Goal: Task Accomplishment & Management: Manage account settings

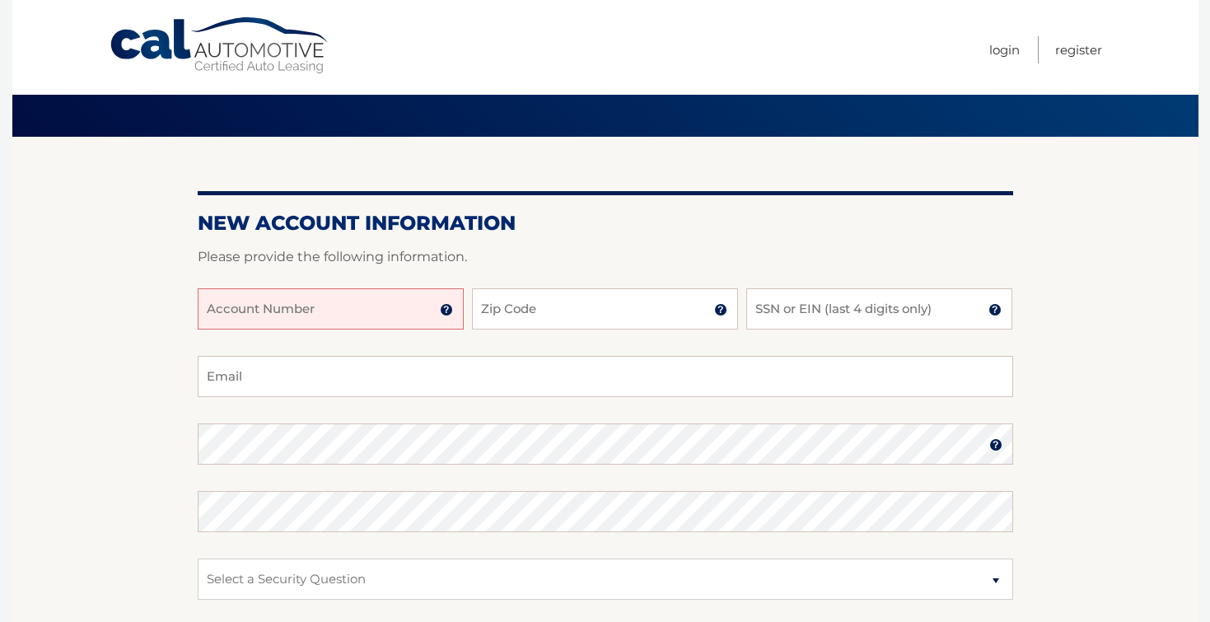
scroll to position [81, 0]
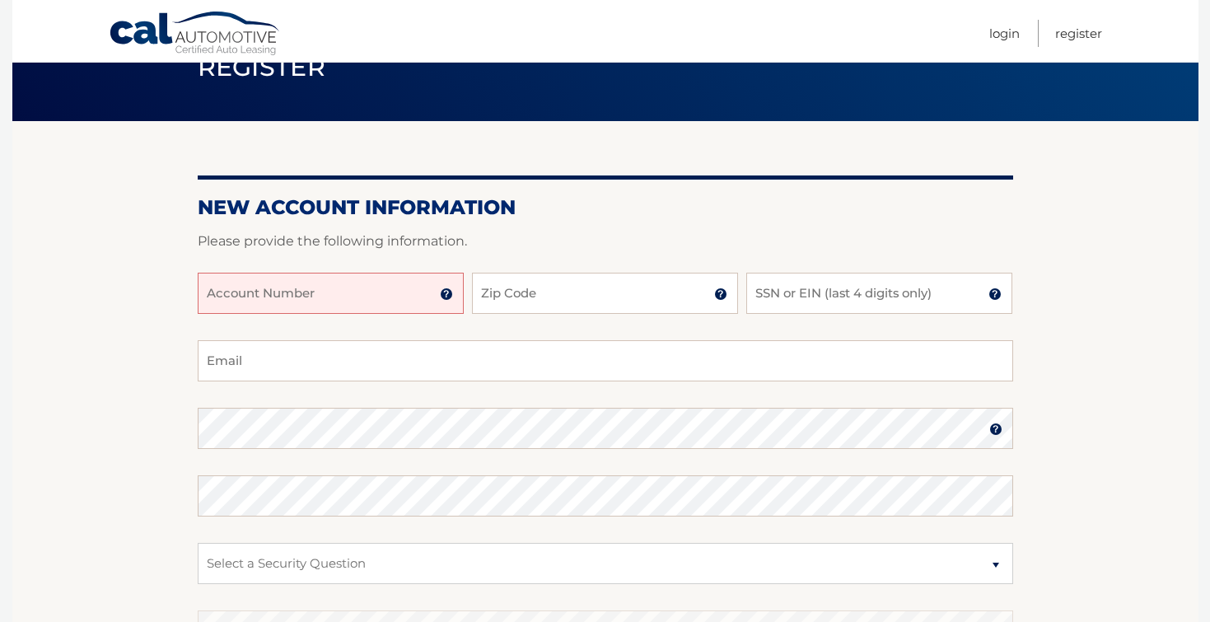
click at [401, 299] on input "Account Number" at bounding box center [331, 293] width 266 height 41
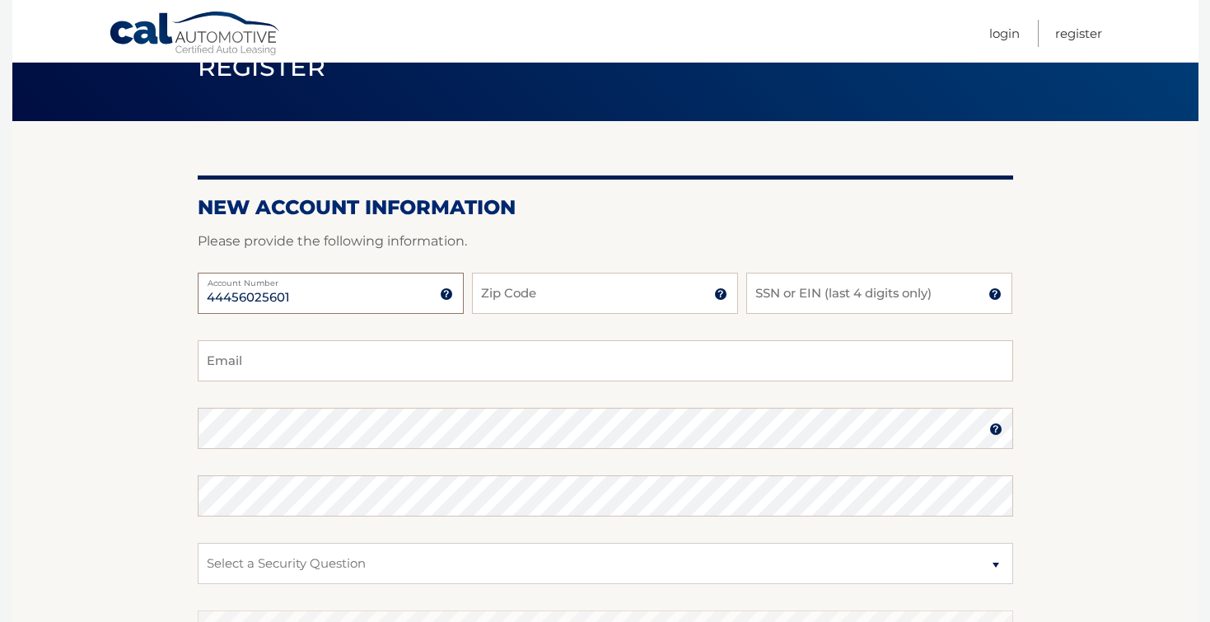
type input "44456025601"
type input "07036"
type input "4163"
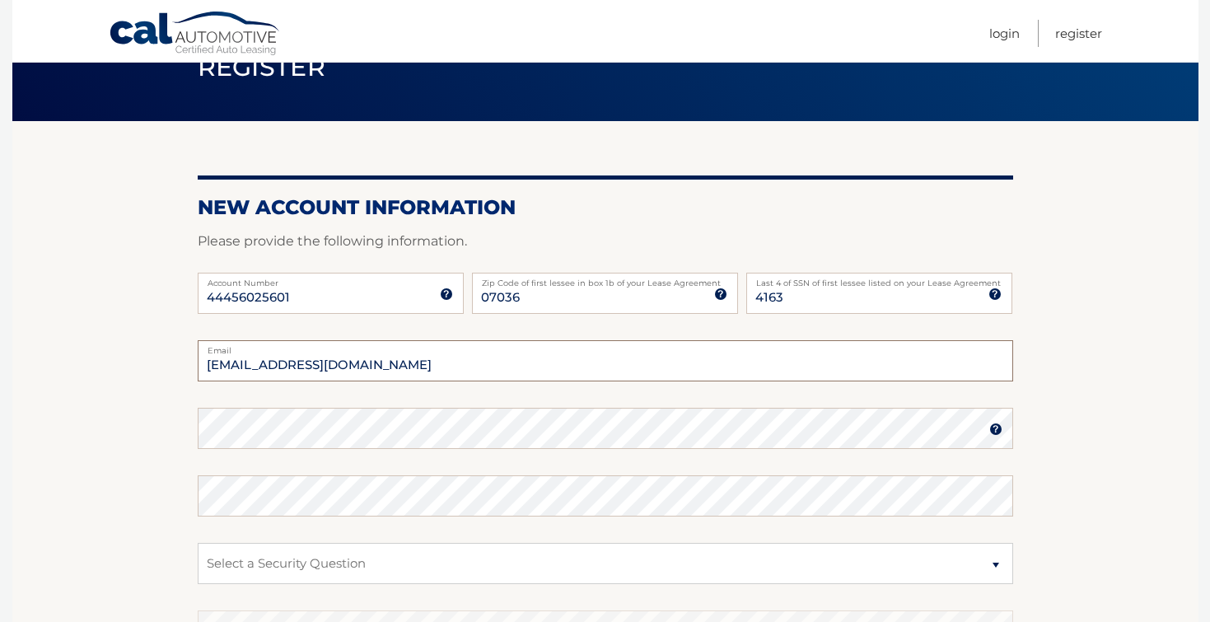
type input "donaldsheehy@msn.com"
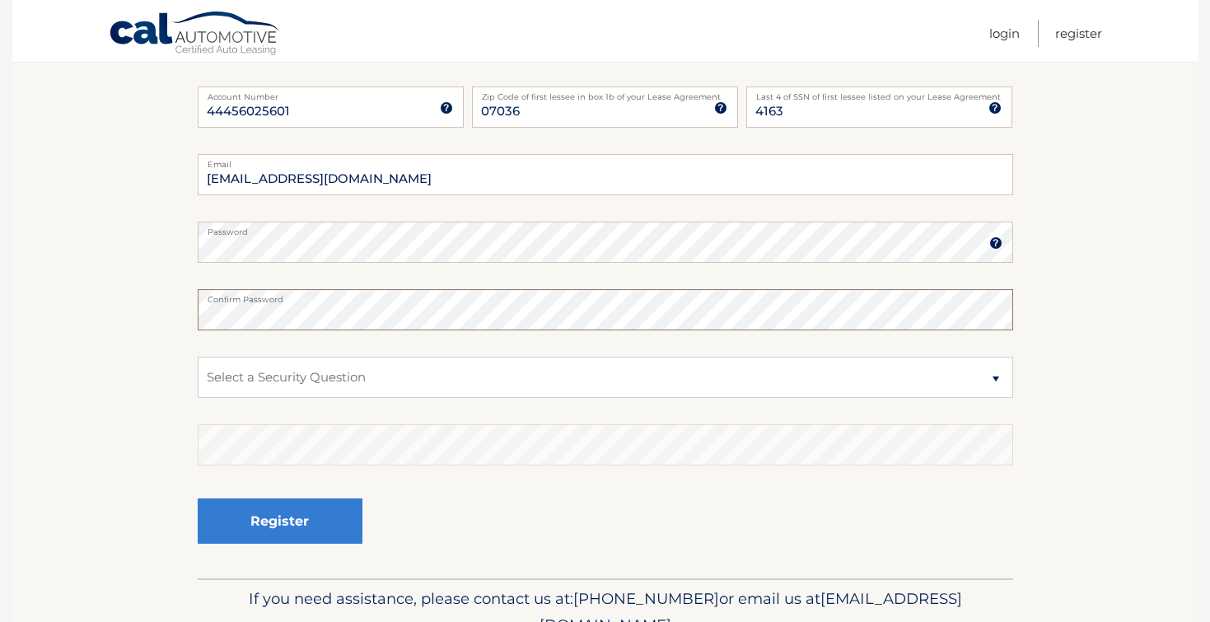
scroll to position [278, 0]
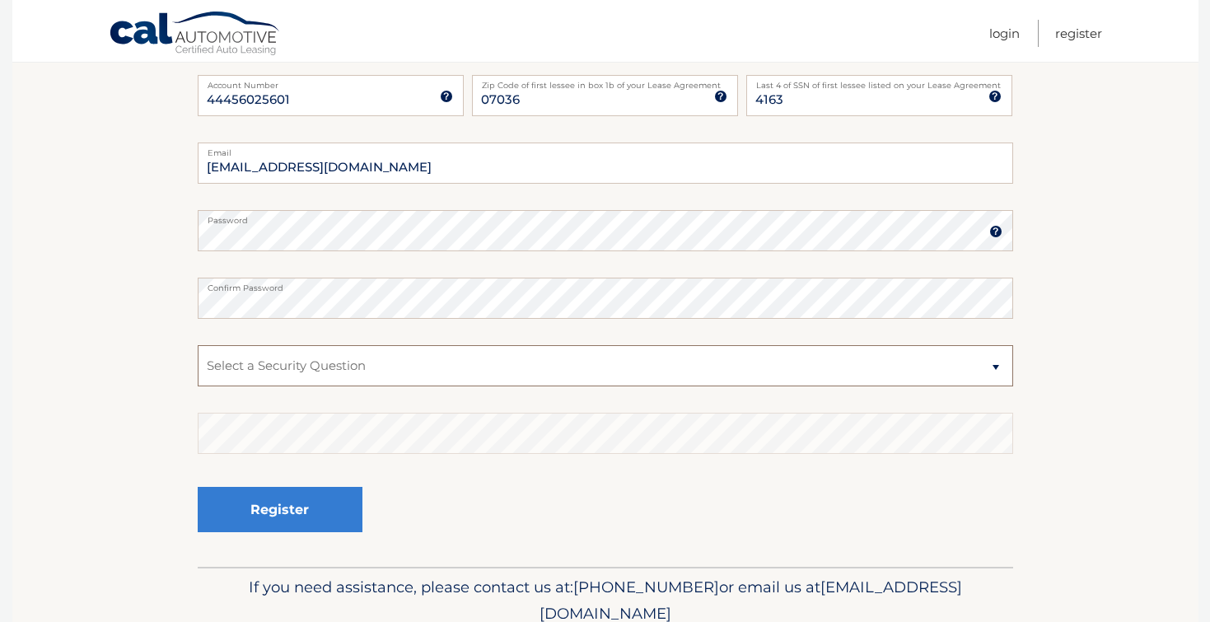
click at [395, 366] on select "Select a Security Question What was the name of your elementary school? What is…" at bounding box center [605, 365] width 815 height 41
select select "1"
click at [198, 345] on select "Select a Security Question What was the name of your elementary school? What is…" at bounding box center [605, 365] width 815 height 41
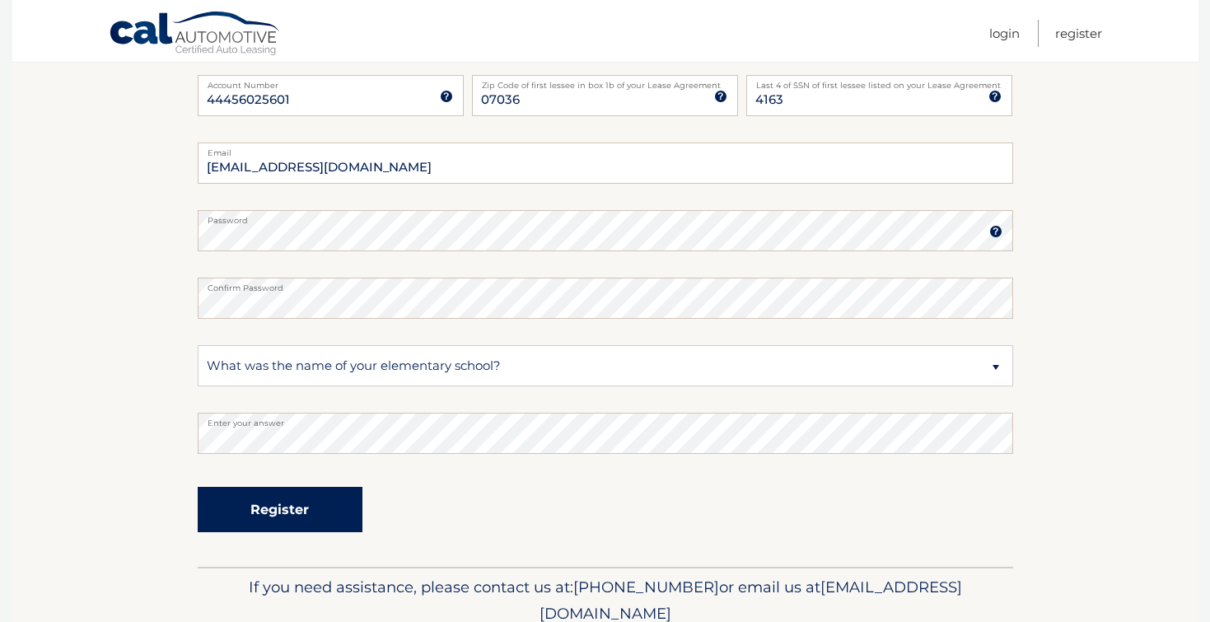
click at [325, 509] on button "Register" at bounding box center [280, 509] width 165 height 45
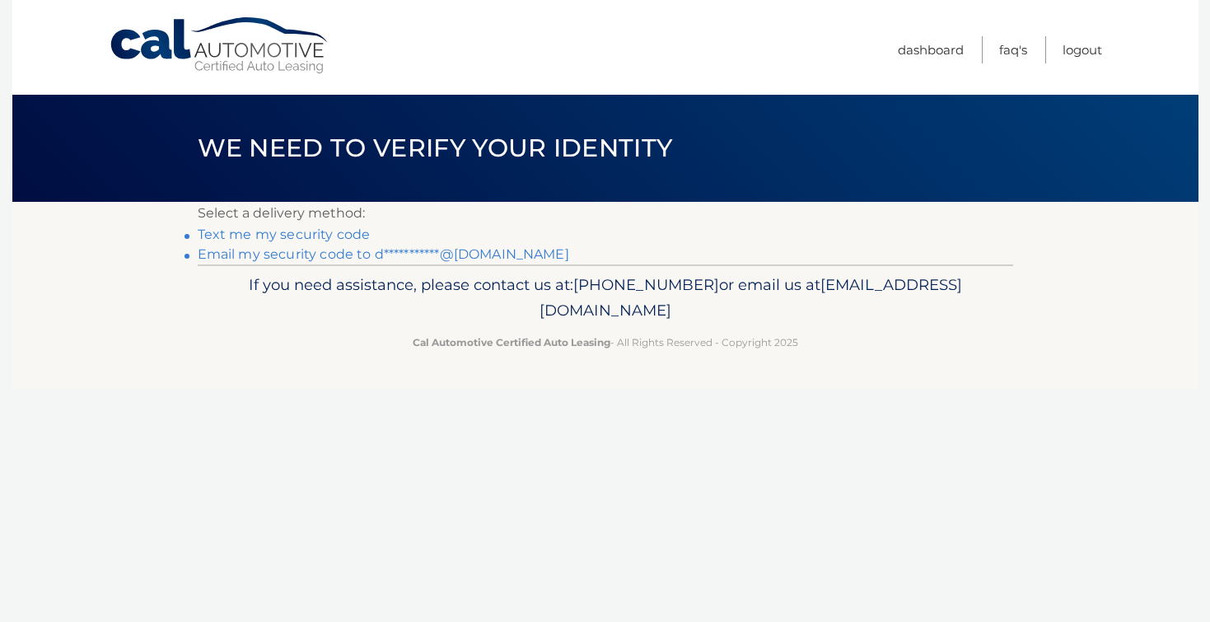
click at [343, 233] on link "Text me my security code" at bounding box center [284, 234] width 173 height 16
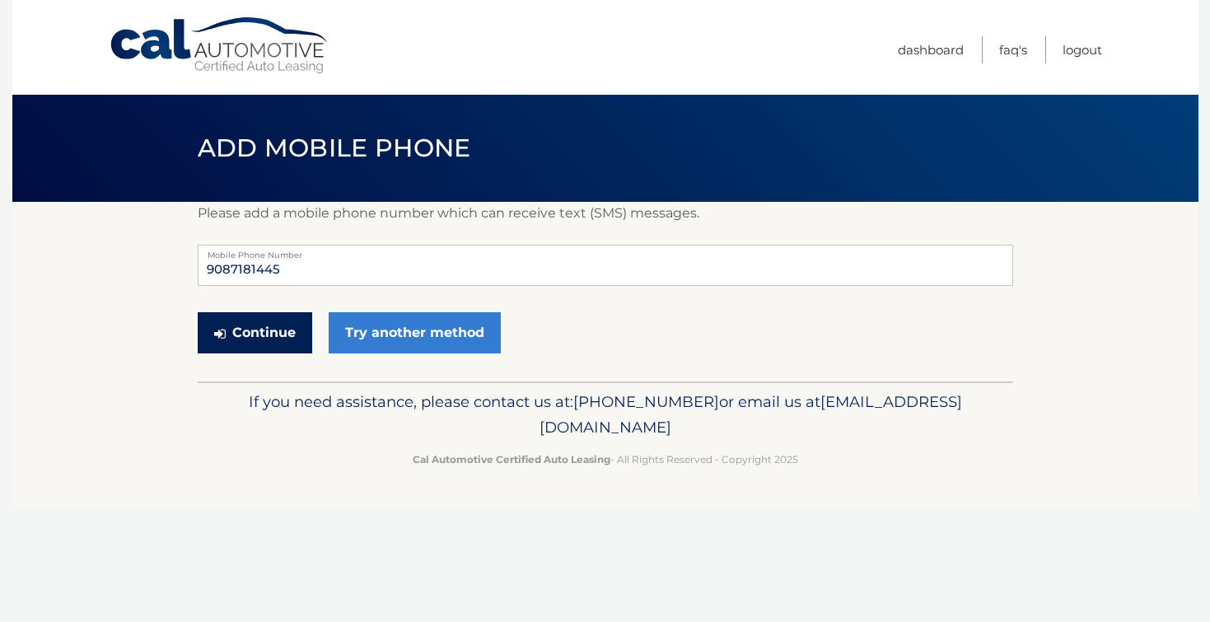
click at [294, 329] on button "Continue" at bounding box center [255, 332] width 114 height 41
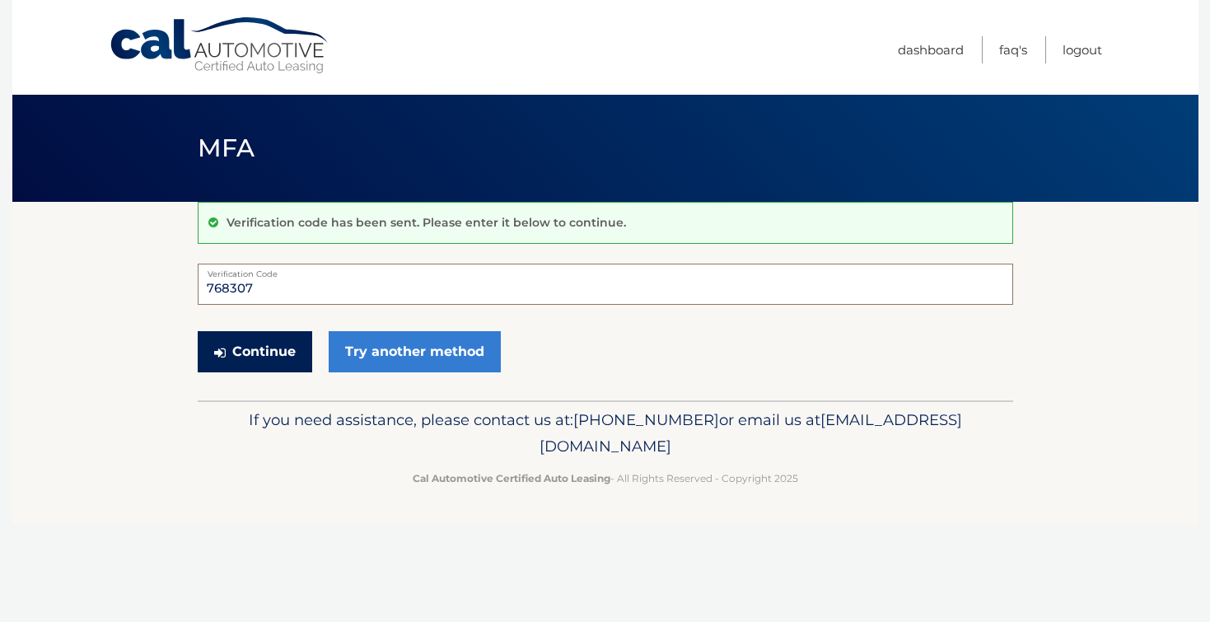
type input "768307"
click at [276, 342] on button "Continue" at bounding box center [255, 351] width 114 height 41
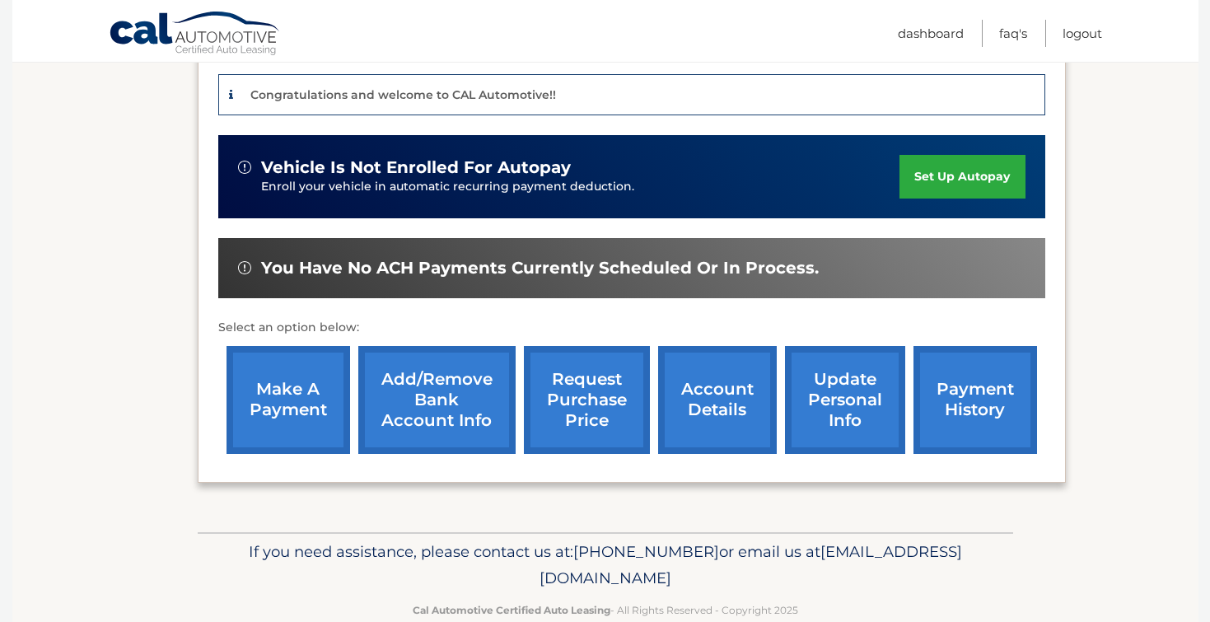
scroll to position [436, 0]
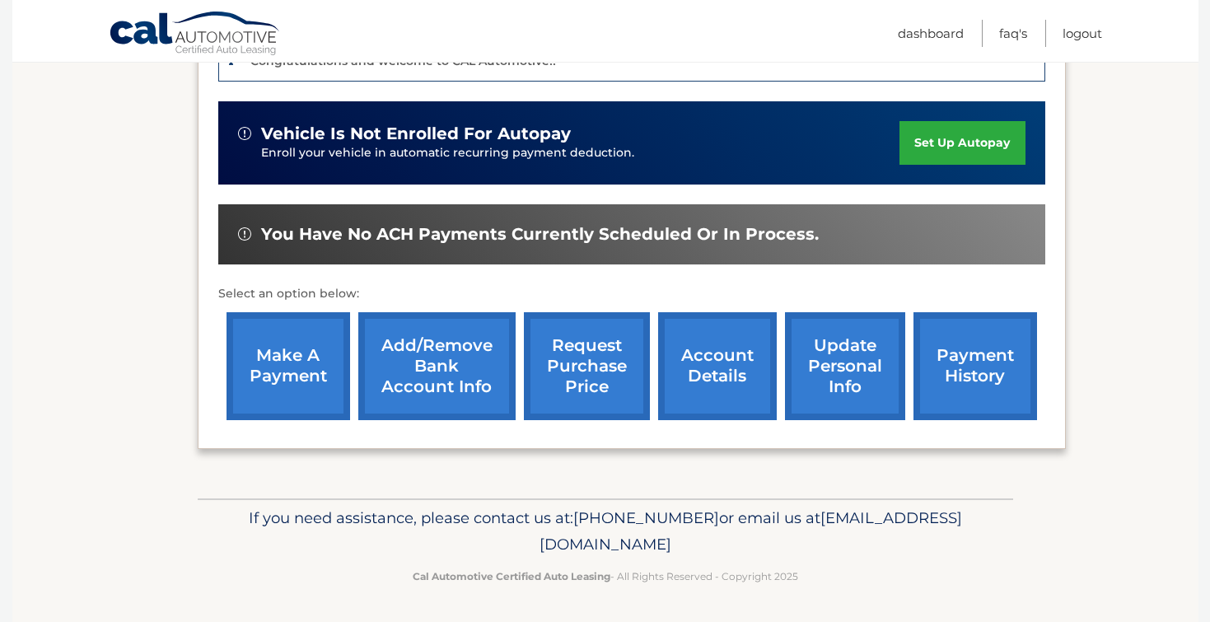
click at [985, 364] on link "payment history" at bounding box center [975, 366] width 124 height 108
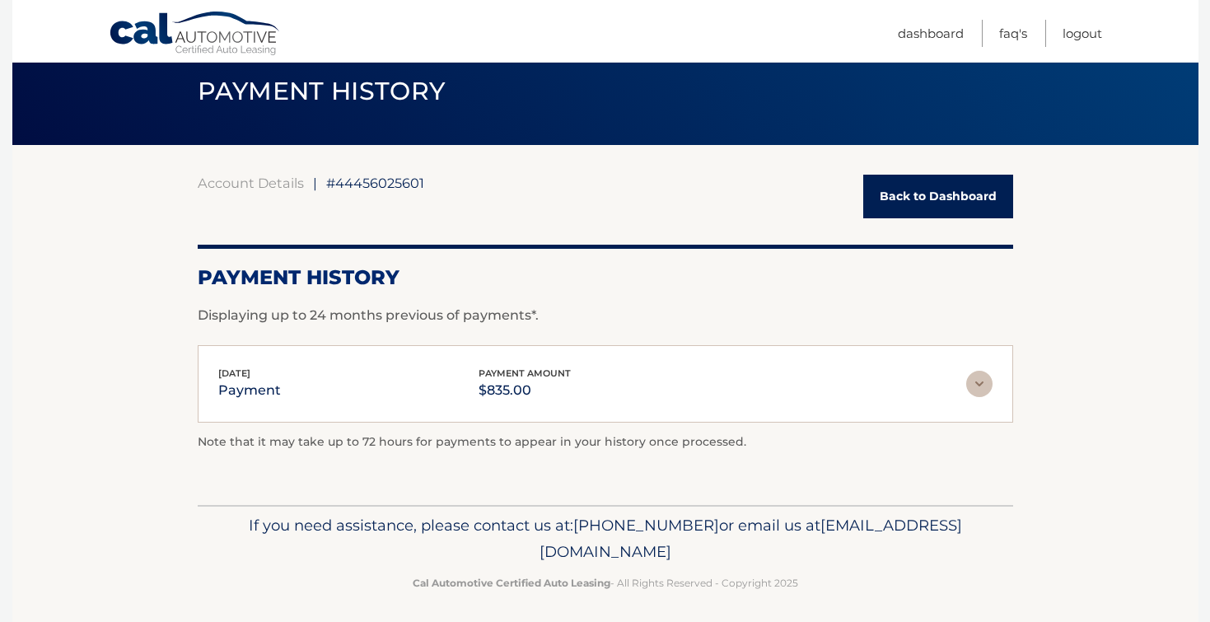
scroll to position [64, 0]
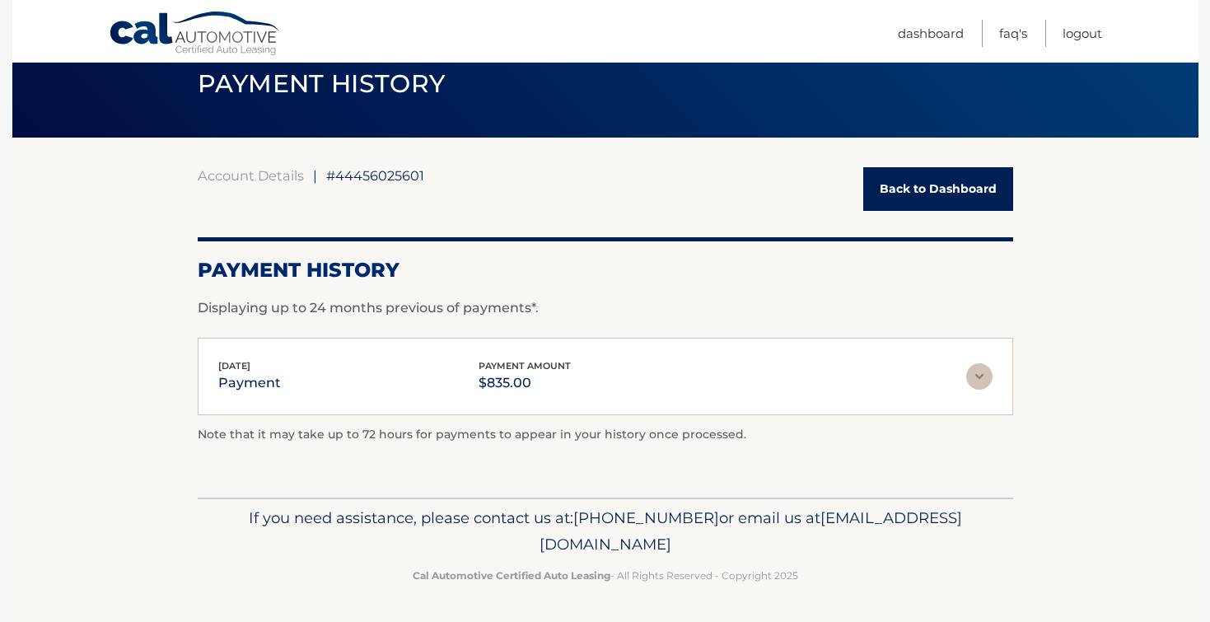
click at [938, 189] on link "Back to Dashboard" at bounding box center [938, 189] width 150 height 44
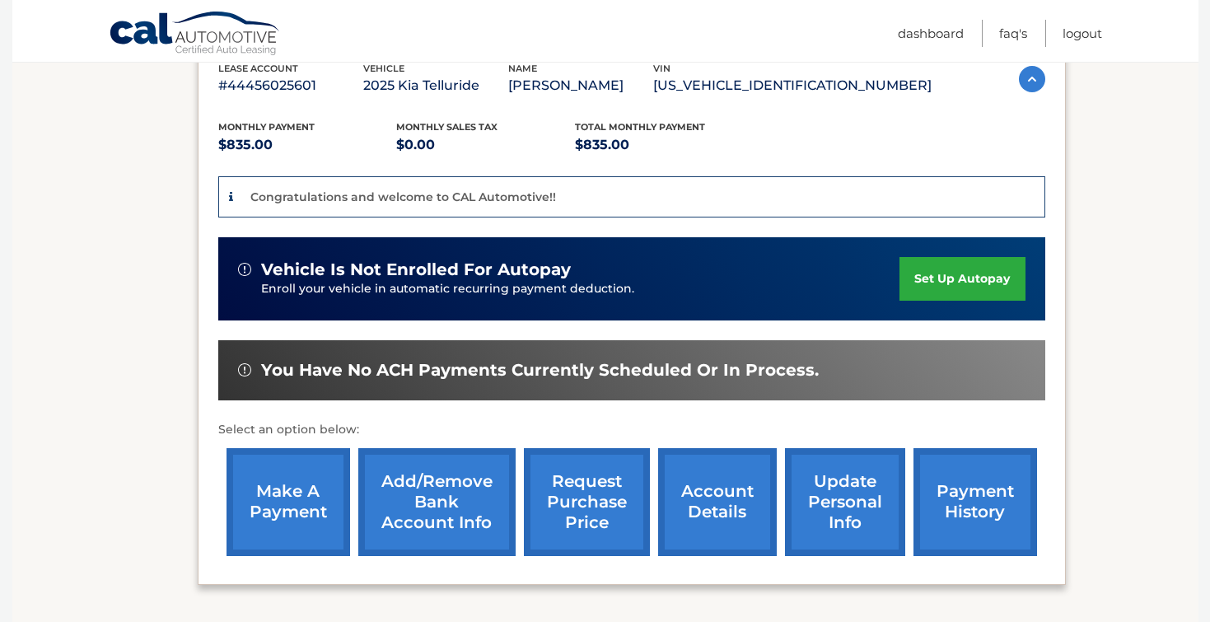
scroll to position [306, 0]
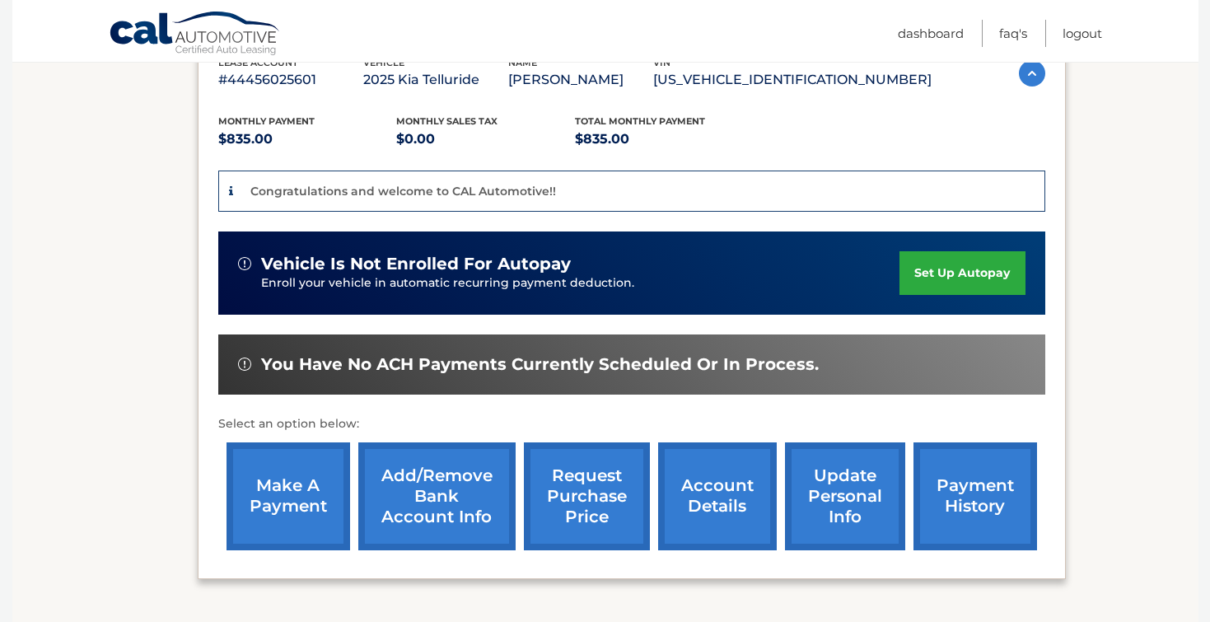
click at [437, 507] on link "Add/Remove bank account info" at bounding box center [436, 496] width 157 height 108
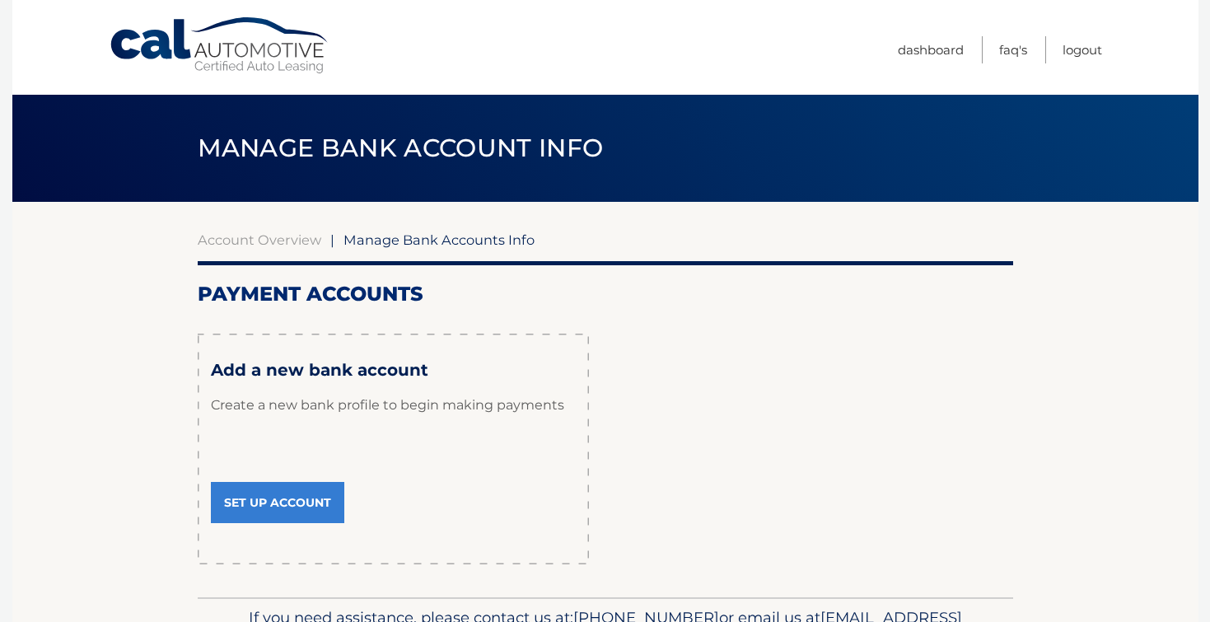
click at [287, 510] on link "Set Up Account" at bounding box center [277, 502] width 133 height 41
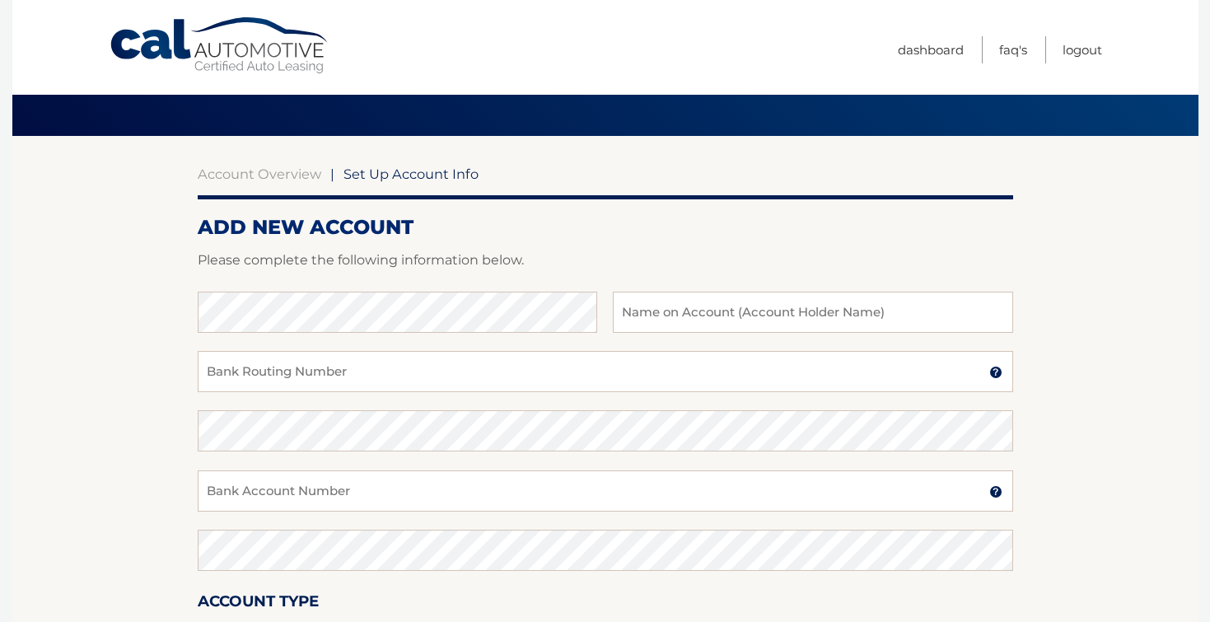
scroll to position [75, 0]
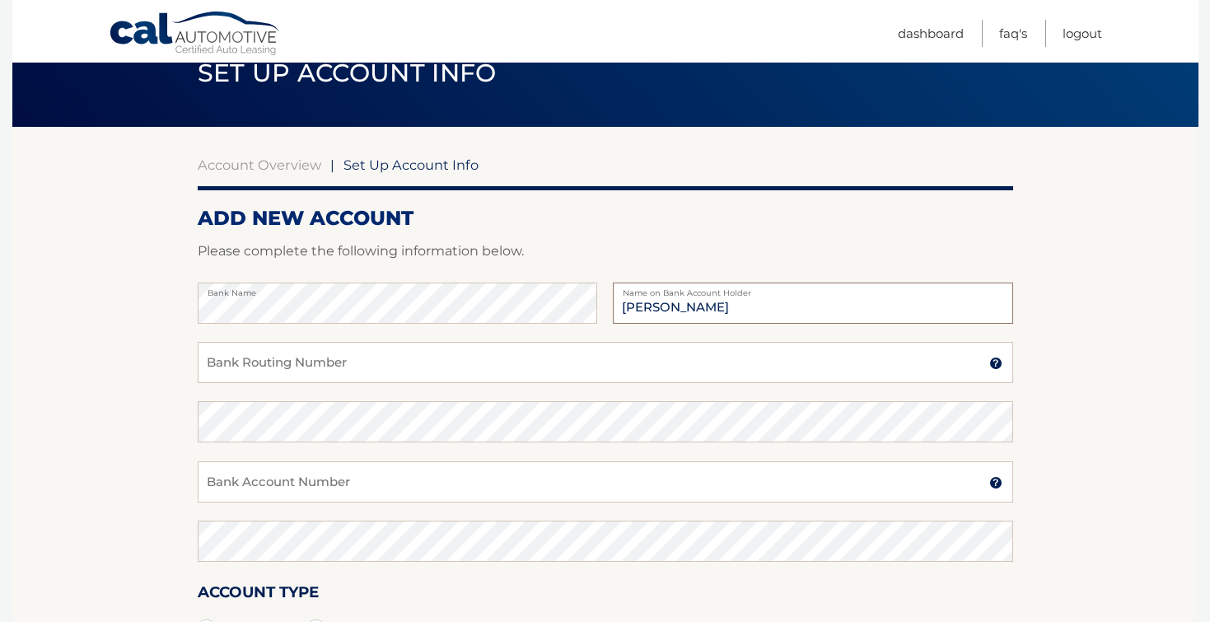
type input "Donald Sheehy"
click at [330, 362] on input "Bank Routing Number" at bounding box center [605, 362] width 815 height 41
type input "021202337"
click at [315, 489] on input "Bank Account Number" at bounding box center [605, 481] width 815 height 41
type input "466453110"
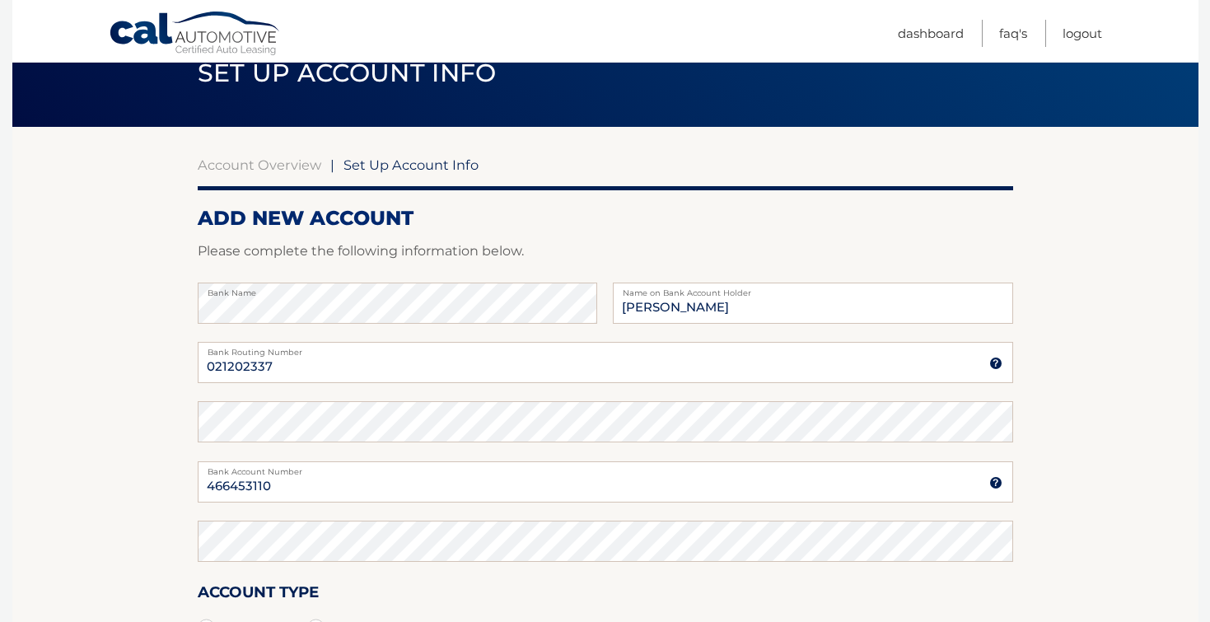
scroll to position [334, 0]
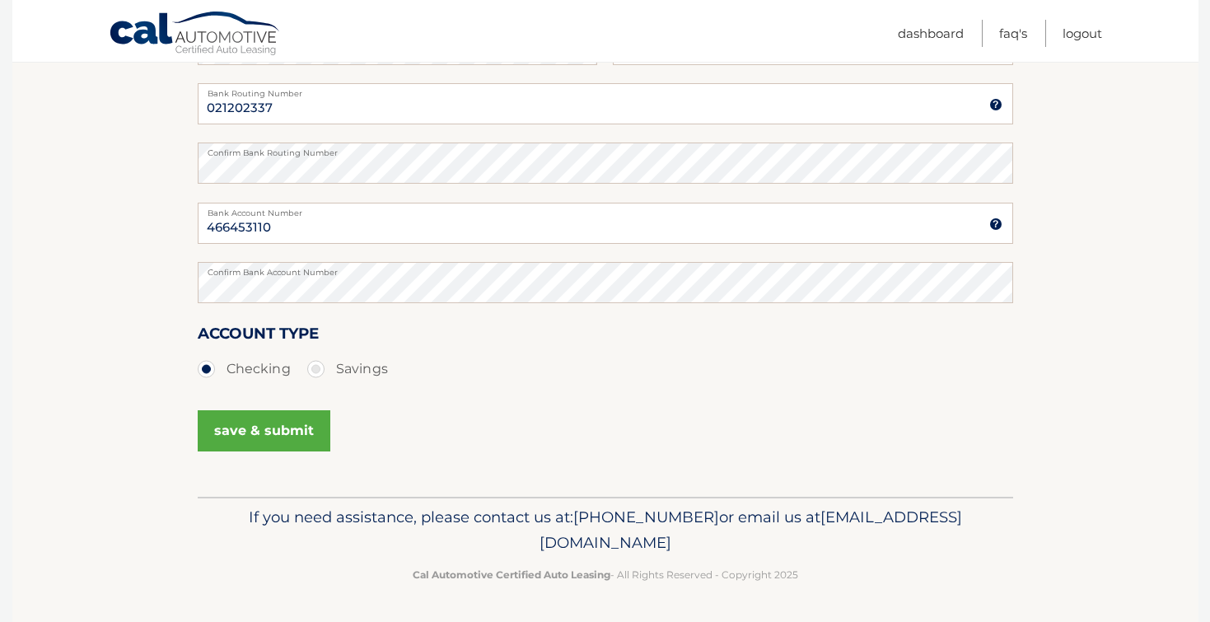
click at [259, 437] on button "save & submit" at bounding box center [264, 430] width 133 height 41
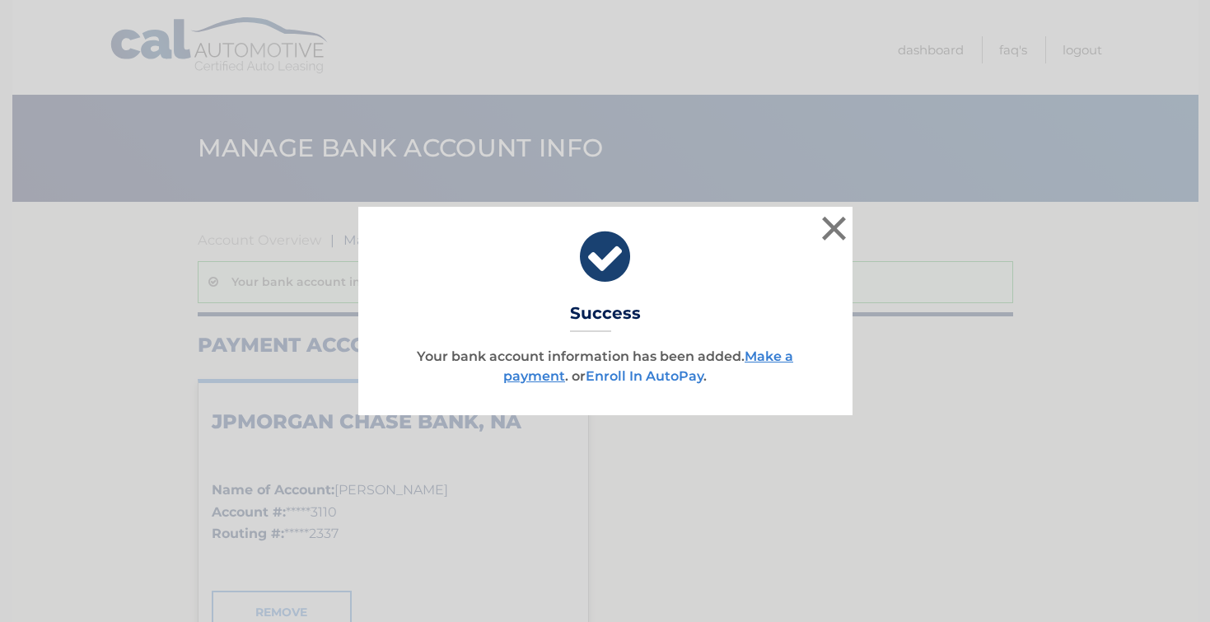
click at [679, 379] on link "Enroll In AutoPay" at bounding box center [645, 376] width 118 height 16
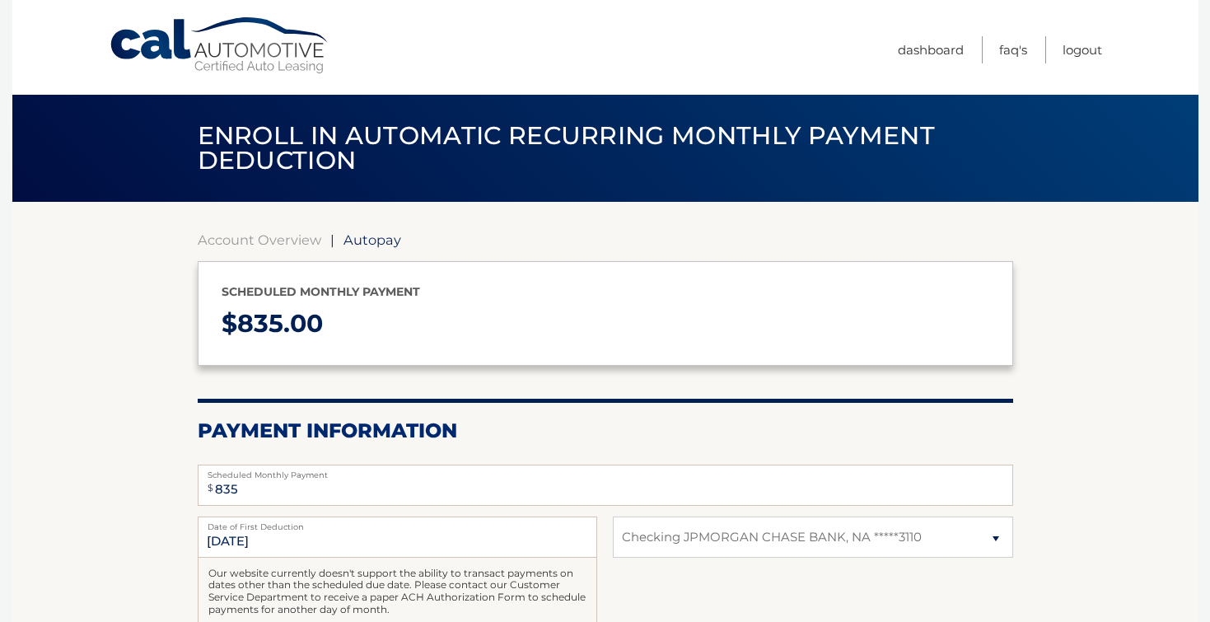
select select "OTY4MmIyODktOTI1YS00MGQ1LTllOGItMWNlYWMwY2JkZTM1"
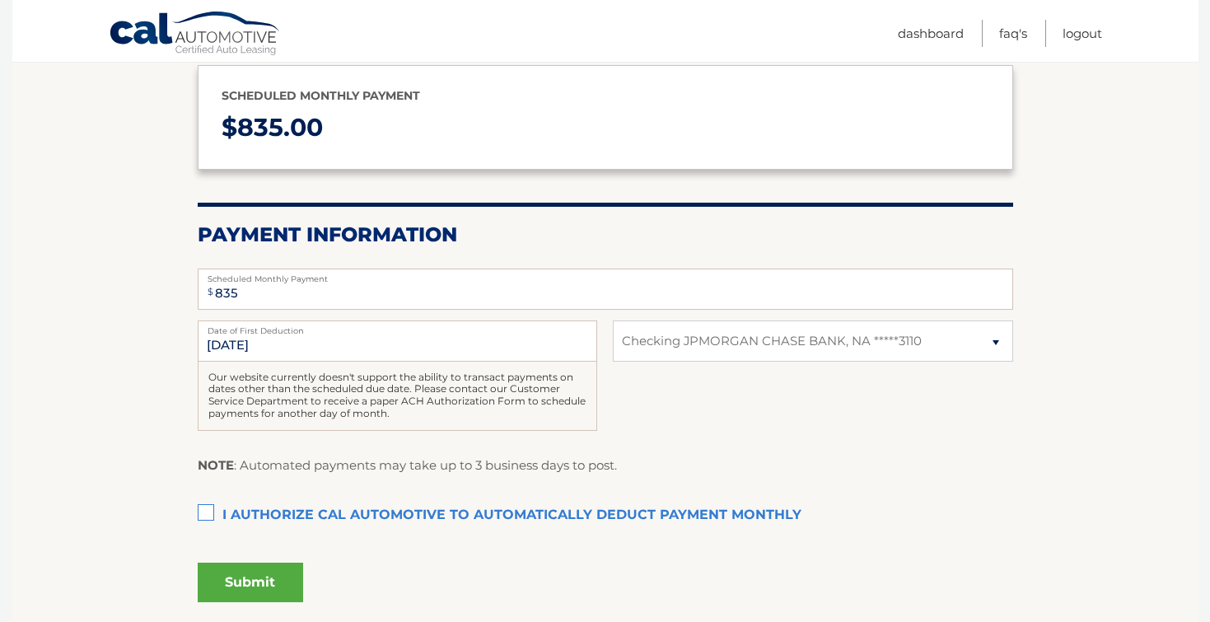
scroll to position [198, 0]
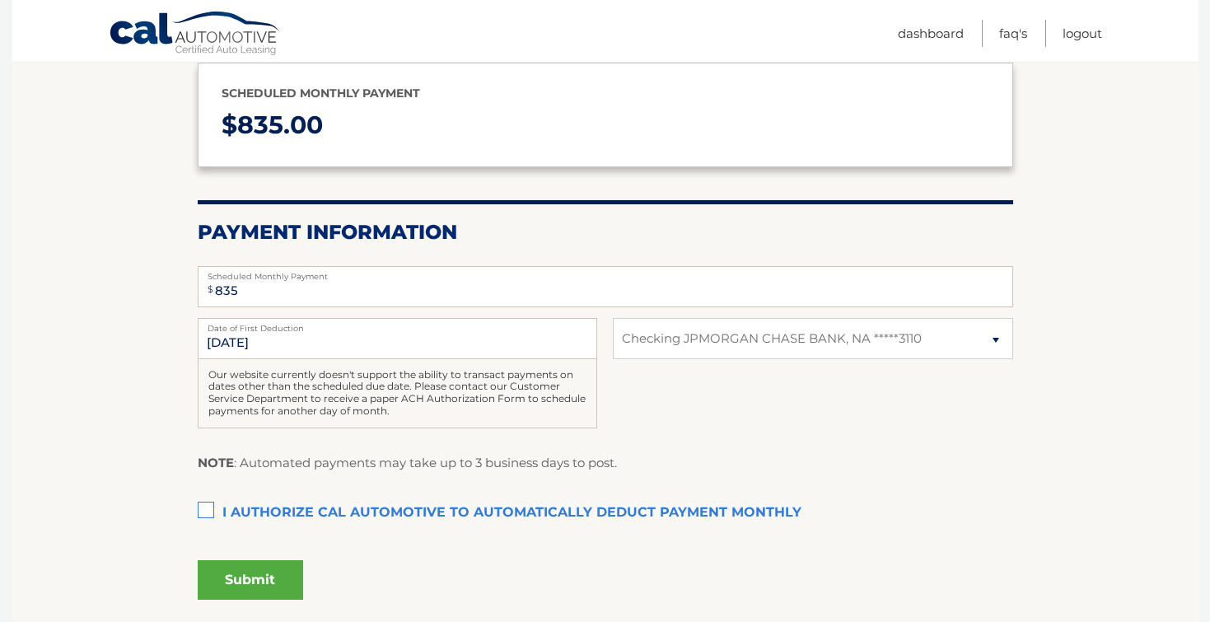
click at [208, 512] on label "I authorize cal automotive to automatically deduct payment monthly This checkbo…" at bounding box center [605, 513] width 815 height 33
click at [0, 0] on input "I authorize cal automotive to automatically deduct payment monthly This checkbo…" at bounding box center [0, 0] width 0 height 0
click at [287, 348] on input "10/20/2025" at bounding box center [397, 338] width 399 height 41
click at [299, 349] on input "10/20/2025" at bounding box center [397, 338] width 399 height 41
click at [276, 576] on button "Submit" at bounding box center [250, 580] width 105 height 40
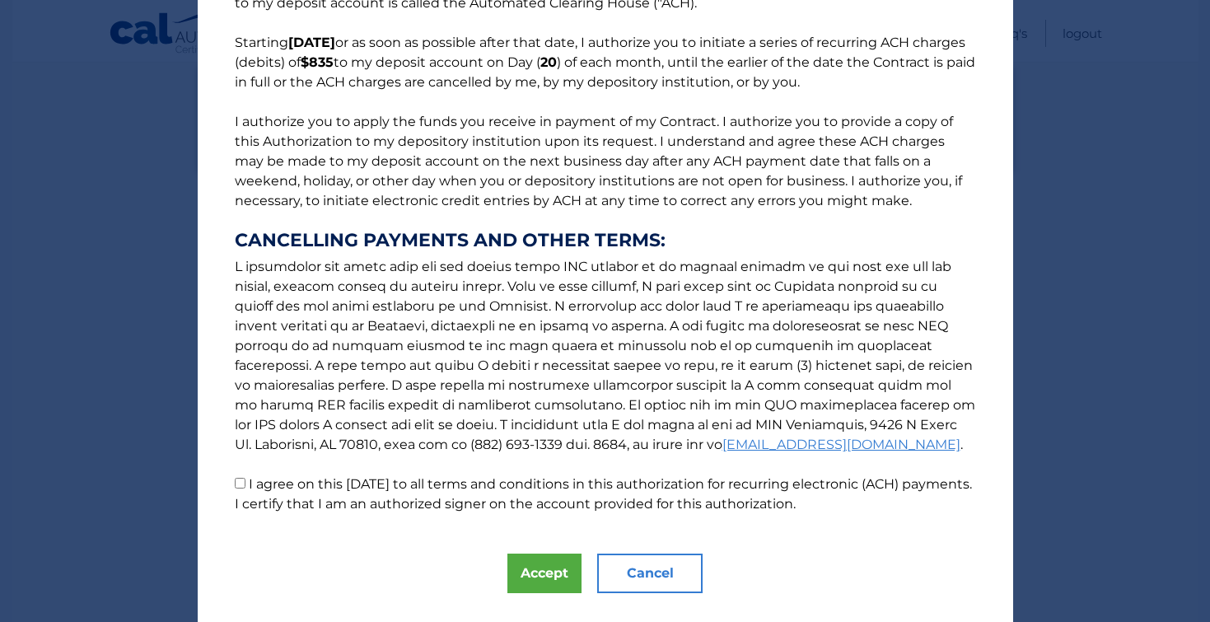
scroll to position [114, 0]
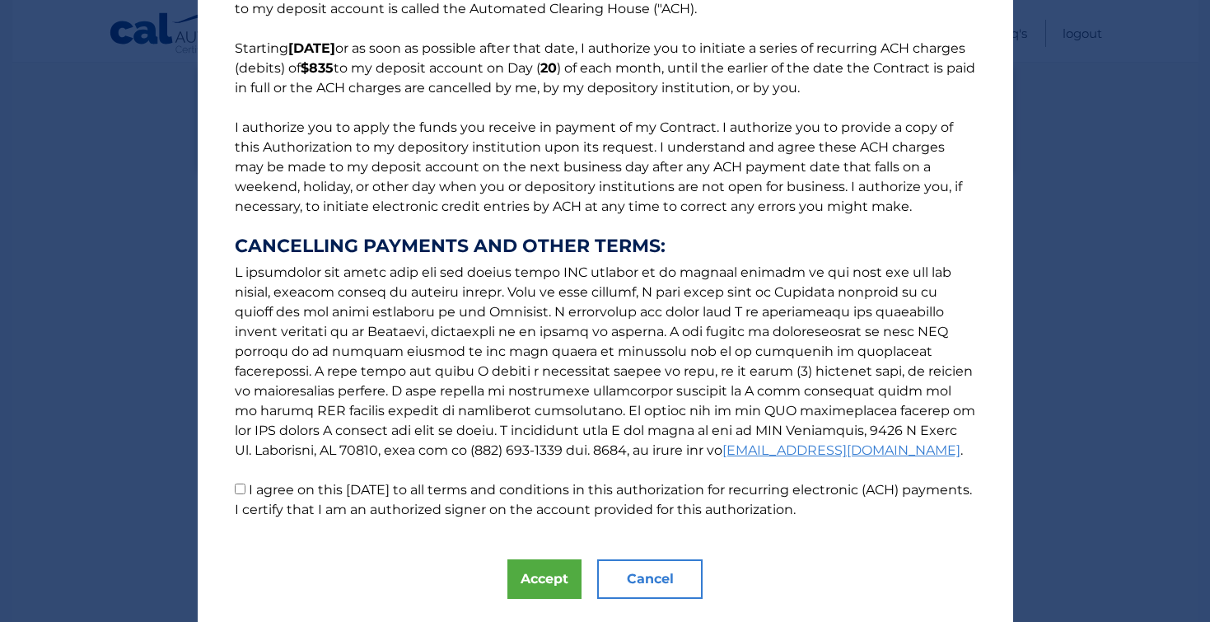
click at [242, 494] on input "I agree on this 10/06/2025 to all terms and conditions in this authorization fo…" at bounding box center [240, 488] width 11 height 11
checkbox input "true"
click at [525, 567] on button "Accept" at bounding box center [544, 579] width 74 height 40
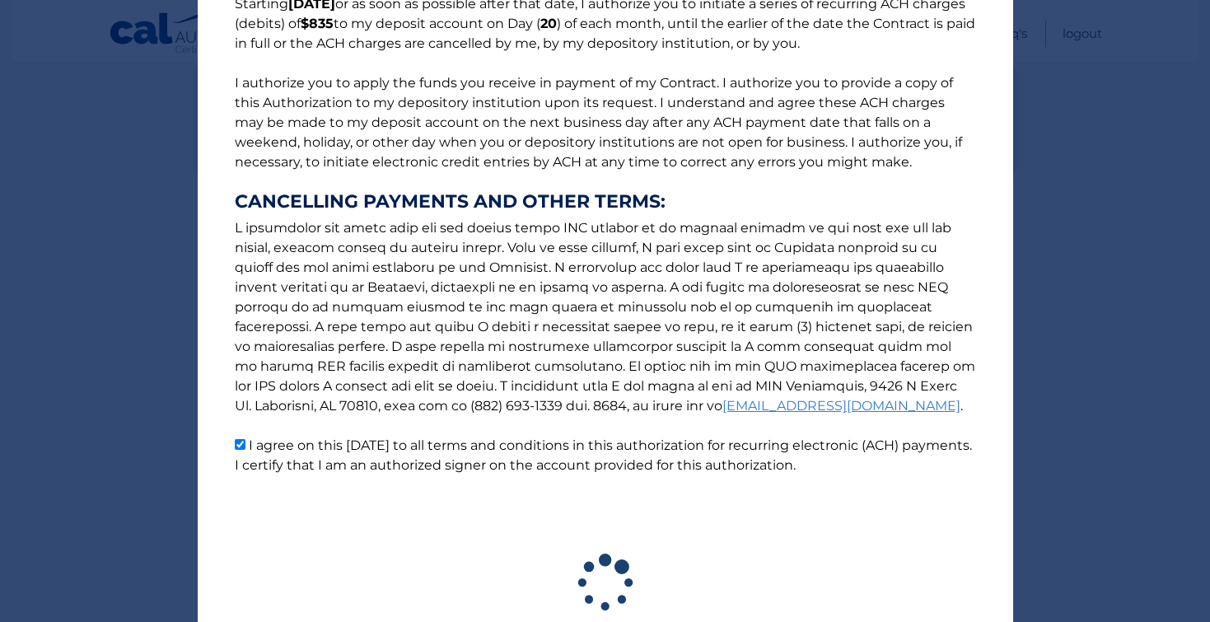
scroll to position [171, 0]
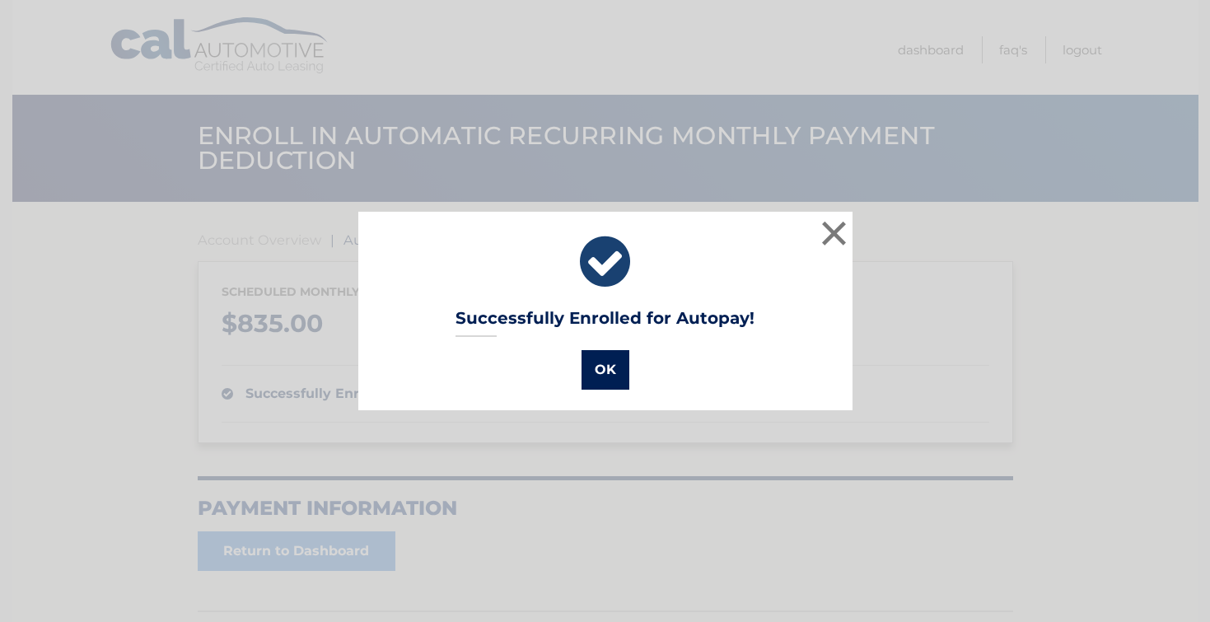
click at [618, 376] on button "OK" at bounding box center [605, 370] width 48 height 40
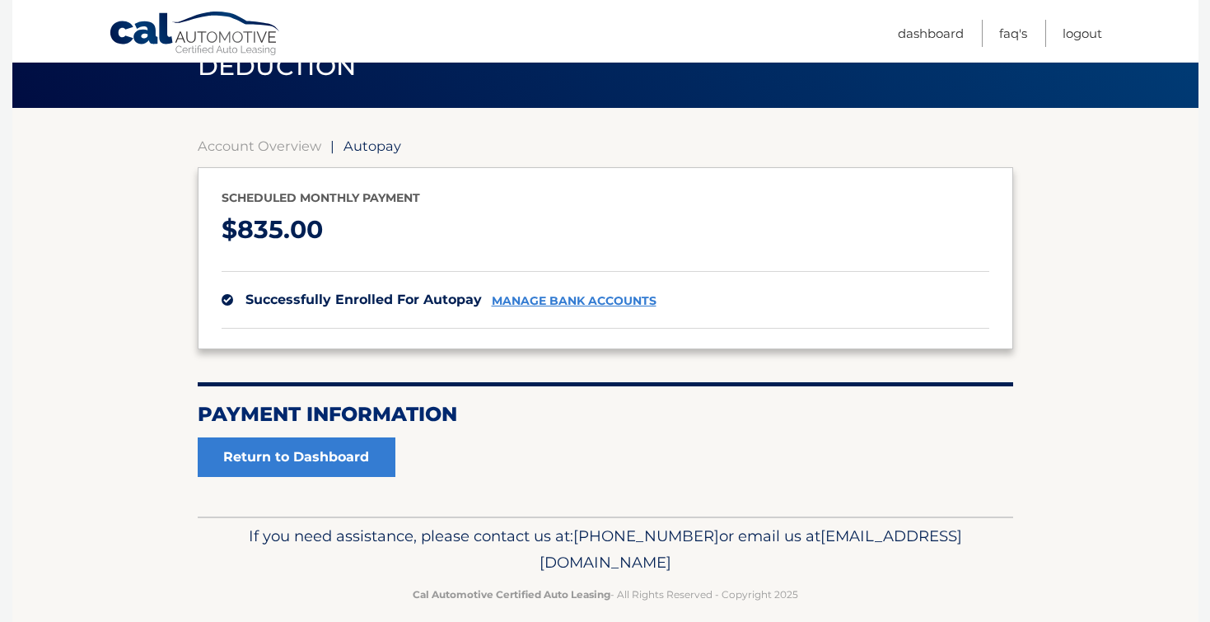
scroll to position [114, 0]
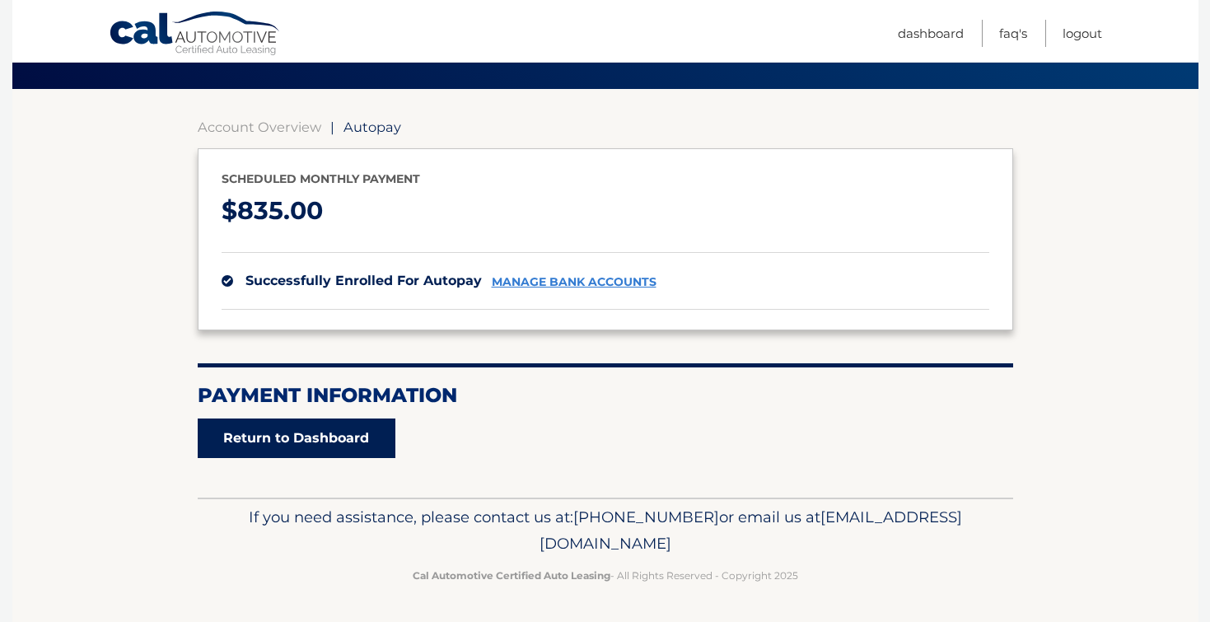
click at [371, 430] on link "Return to Dashboard" at bounding box center [297, 438] width 198 height 40
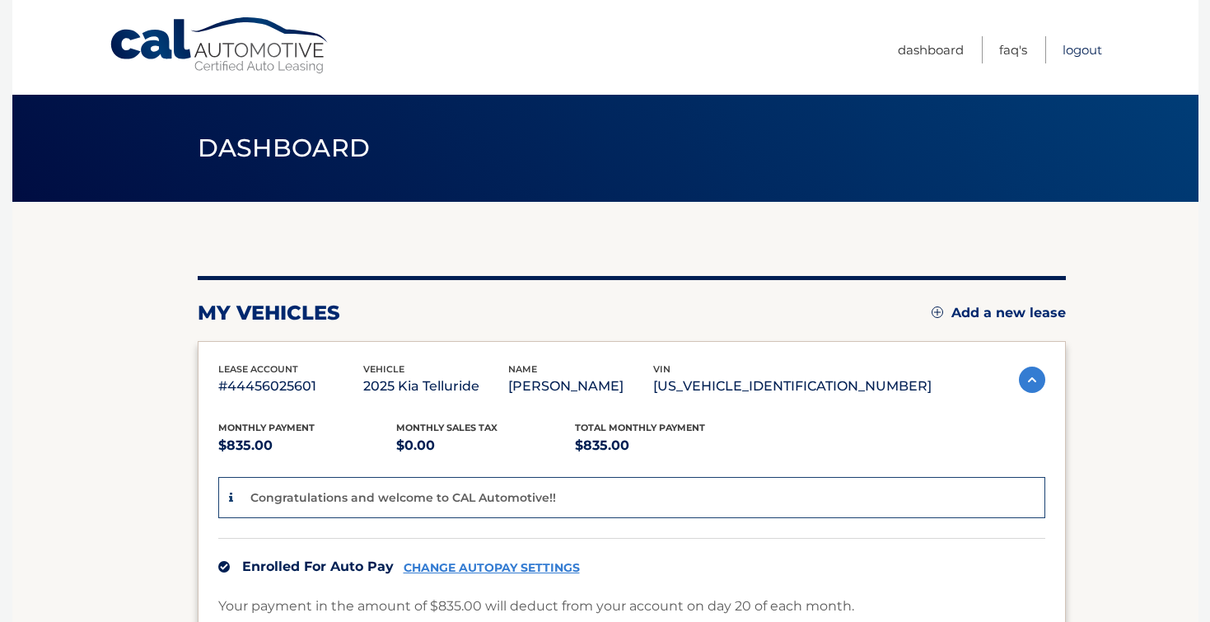
click at [1066, 45] on link "Logout" at bounding box center [1082, 49] width 40 height 27
